Goal: Information Seeking & Learning: Stay updated

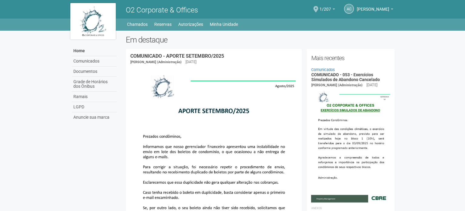
click at [318, 8] on span at bounding box center [316, 9] width 5 height 6
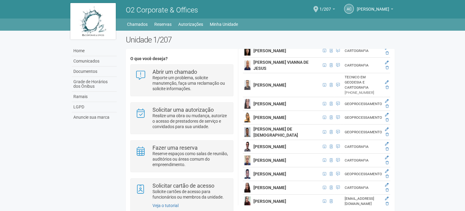
scroll to position [728, 7]
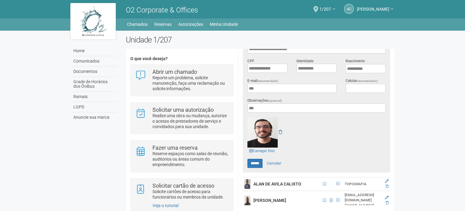
scroll to position [129, 7]
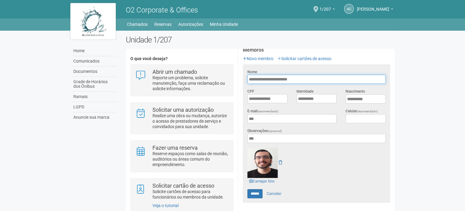
drag, startPoint x: 277, startPoint y: 79, endPoint x: 246, endPoint y: 79, distance: 31.3
click at [248, 79] on input "**********" at bounding box center [317, 79] width 138 height 9
drag, startPoint x: 242, startPoint y: 78, endPoint x: 274, endPoint y: 77, distance: 32.2
click at [277, 74] on div "**********" at bounding box center [316, 76] width 147 height 15
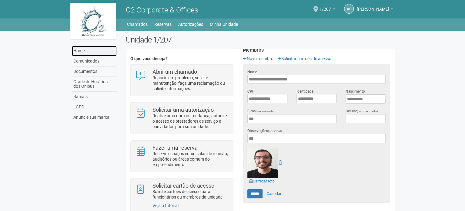
click at [80, 48] on link "Home" at bounding box center [94, 51] width 45 height 10
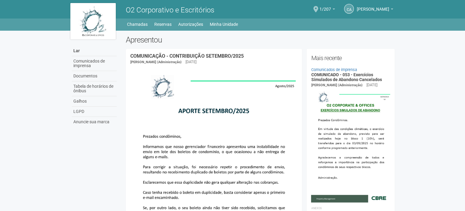
click at [318, 12] on span at bounding box center [316, 9] width 5 height 6
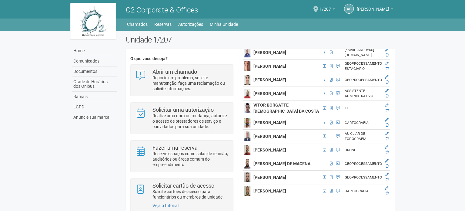
scroll to position [2002, 7]
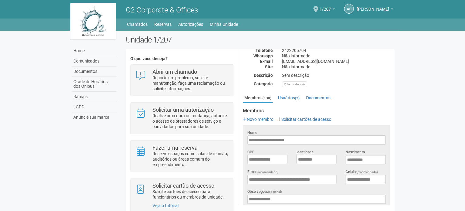
scroll to position [0, 0]
click at [86, 53] on link "Home" at bounding box center [94, 51] width 45 height 10
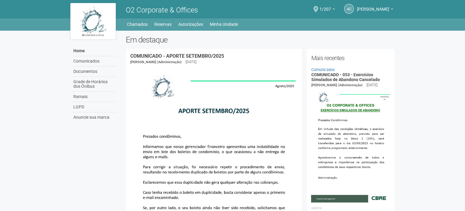
click at [318, 9] on span at bounding box center [316, 9] width 5 height 6
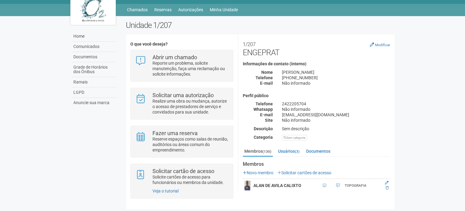
scroll to position [15, 0]
click at [96, 32] on link "Home" at bounding box center [94, 36] width 45 height 10
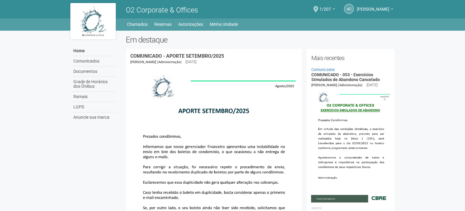
drag, startPoint x: 428, startPoint y: 43, endPoint x: 428, endPoint y: -17, distance: 60.7
click at [77, 50] on link "Home" at bounding box center [94, 51] width 45 height 10
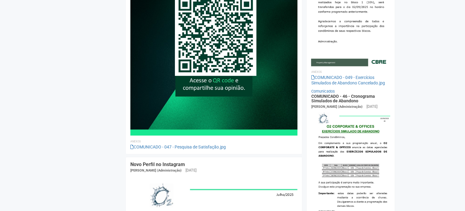
scroll to position [516, 0]
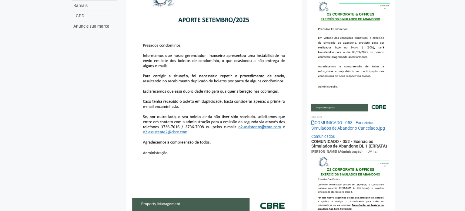
scroll to position [61, 0]
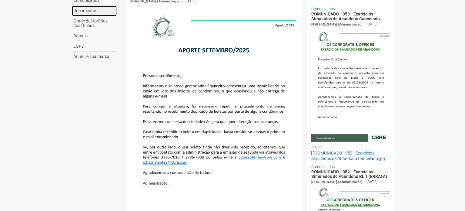
click at [91, 9] on link "Documentos" at bounding box center [94, 11] width 45 height 10
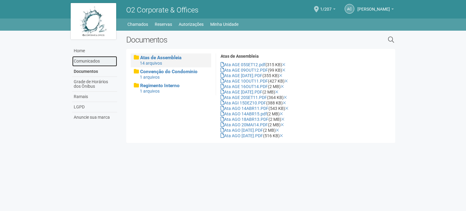
click at [86, 59] on link "Comunicados" at bounding box center [94, 61] width 45 height 10
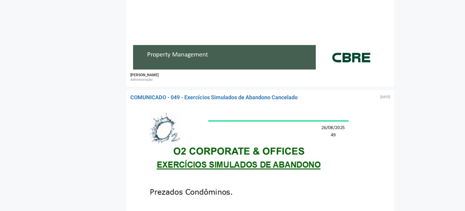
scroll to position [1122, 0]
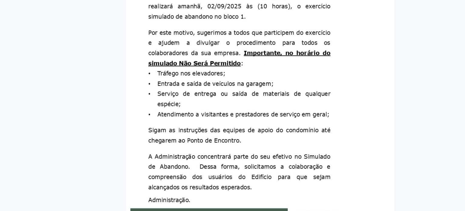
drag, startPoint x: 64, startPoint y: 76, endPoint x: 59, endPoint y: -25, distance: 101.2
